Goal: Navigation & Orientation: Find specific page/section

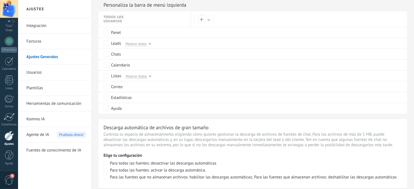
scroll to position [427, 0]
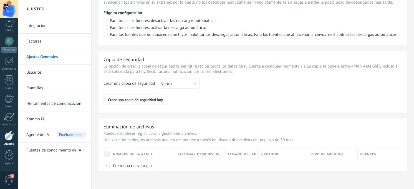
drag, startPoint x: 296, startPoint y: 101, endPoint x: 290, endPoint y: 160, distance: 59.5
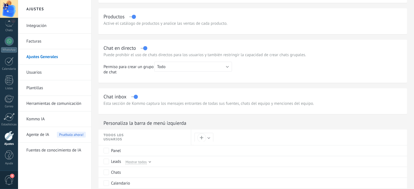
scroll to position [0, 0]
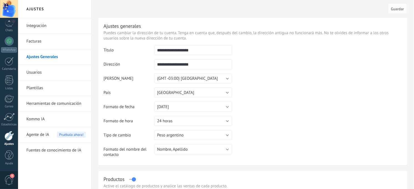
drag, startPoint x: 224, startPoint y: 173, endPoint x: 42, endPoint y: 52, distance: 218.4
click at [11, 64] on span "3" at bounding box center [13, 63] width 4 height 4
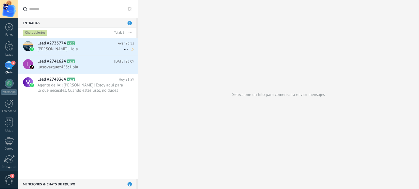
click at [83, 46] on span "[PERSON_NAME]: Hola" at bounding box center [81, 48] width 86 height 5
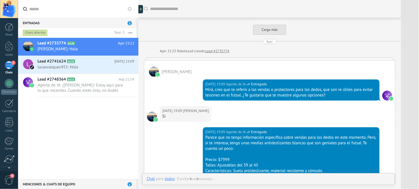
scroll to position [860, 0]
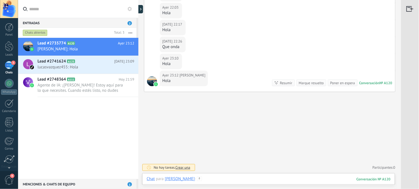
click at [231, 179] on div at bounding box center [269, 184] width 244 height 17
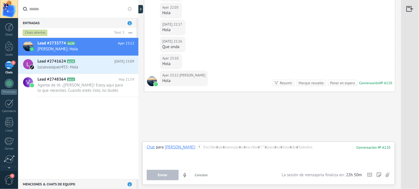
click at [202, 175] on span "Cancelar" at bounding box center [201, 175] width 13 height 5
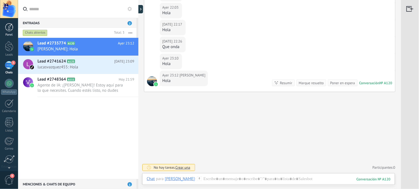
click at [13, 31] on div at bounding box center [9, 27] width 8 height 8
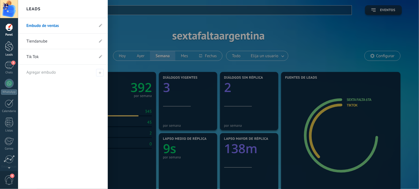
click at [12, 48] on div at bounding box center [9, 46] width 8 height 10
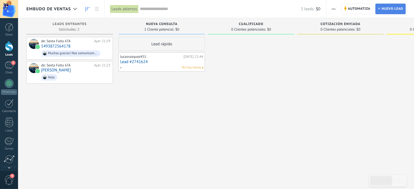
click at [381, 7] on link "Lead Nuevo lead" at bounding box center [391, 9] width 30 height 11
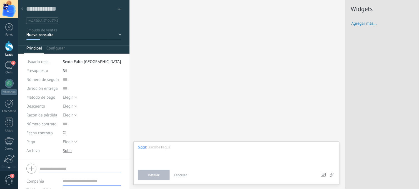
click at [182, 175] on span "Cancelar" at bounding box center [180, 175] width 13 height 5
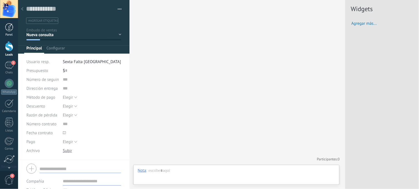
click at [11, 31] on div at bounding box center [9, 27] width 8 height 8
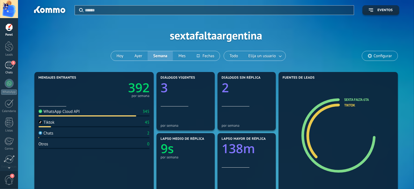
click at [9, 71] on div "Chats" at bounding box center [9, 73] width 16 height 4
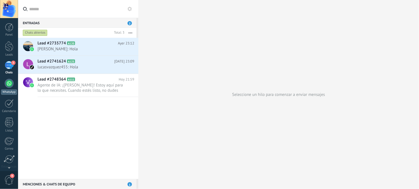
click at [9, 83] on div at bounding box center [9, 83] width 9 height 9
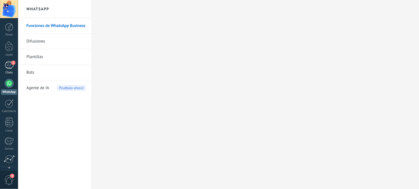
click at [1, 68] on link "3 Chats" at bounding box center [9, 67] width 18 height 13
